Goal: Information Seeking & Learning: Learn about a topic

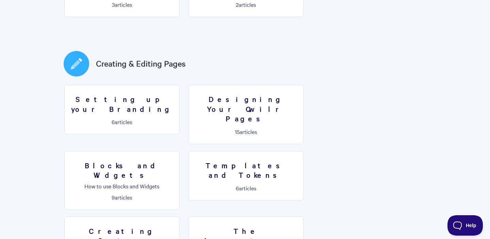
scroll to position [358, 0]
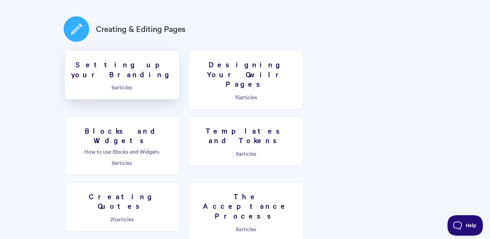
click at [152, 60] on h3 "Setting up your Branding" at bounding box center [122, 69] width 106 height 19
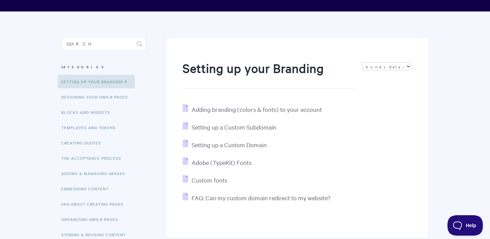
scroll to position [81, 0]
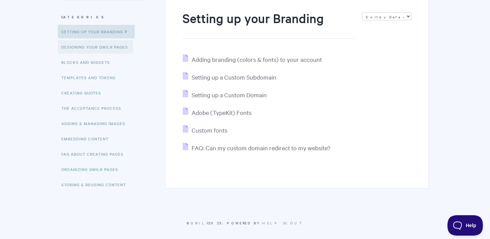
click at [115, 49] on link "Designing Your Qwilr Pages" at bounding box center [95, 47] width 75 height 14
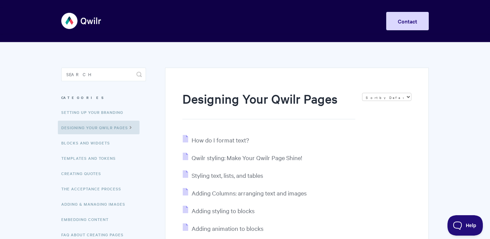
scroll to position [67, 0]
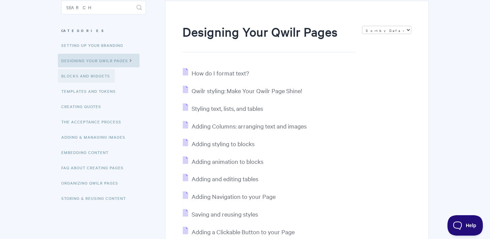
click at [105, 79] on link "Blocks and Widgets" at bounding box center [86, 76] width 57 height 14
